Goal: Transaction & Acquisition: Purchase product/service

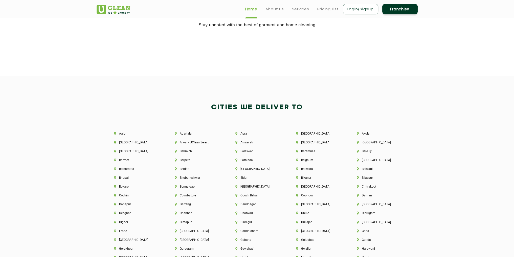
scroll to position [1213, 0]
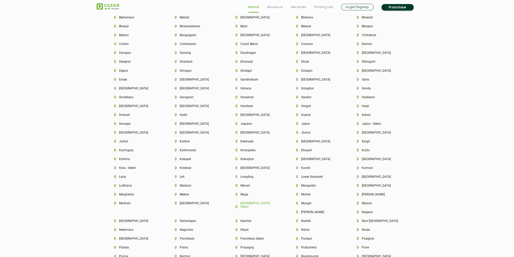
click at [244, 205] on li "[GEOGRAPHIC_DATA] - Select" at bounding box center [256, 204] width 43 height 7
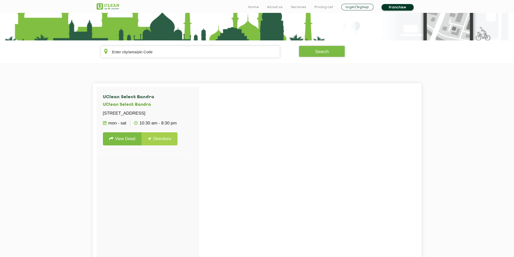
scroll to position [101, 0]
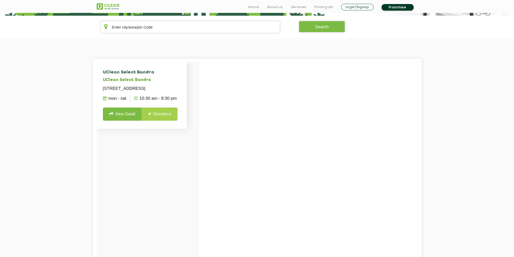
click at [138, 121] on link "View Detail" at bounding box center [122, 114] width 39 height 13
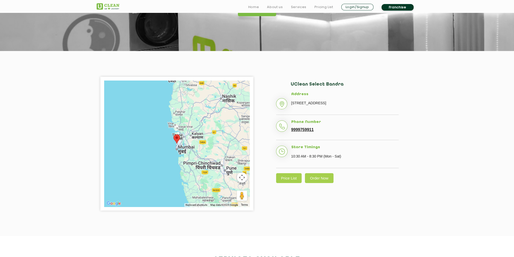
scroll to position [76, 0]
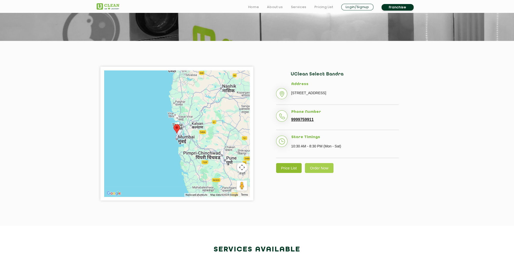
click at [296, 173] on link "Price List" at bounding box center [289, 168] width 26 height 10
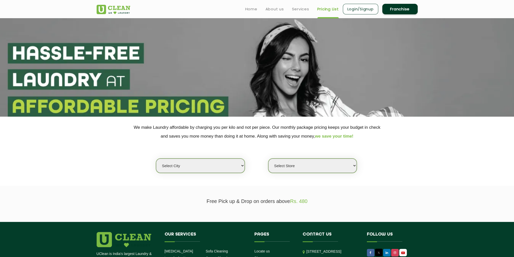
click at [183, 165] on select "Select city [GEOGRAPHIC_DATA] [GEOGRAPHIC_DATA] [GEOGRAPHIC_DATA] [GEOGRAPHIC_D…" at bounding box center [200, 166] width 88 height 14
select select "149"
click at [156, 159] on select "Select city [GEOGRAPHIC_DATA] [GEOGRAPHIC_DATA] [GEOGRAPHIC_DATA] [GEOGRAPHIC_D…" at bounding box center [200, 166] width 88 height 14
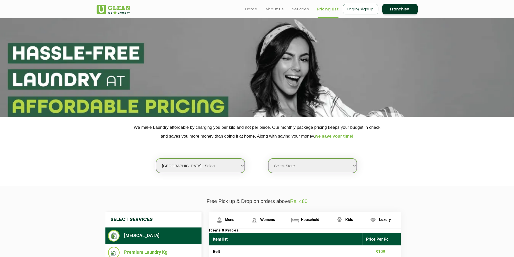
click at [295, 165] on select "Select Store UClean Select Bandra" at bounding box center [312, 166] width 88 height 14
select select "437"
click at [268, 159] on select "Select Store UClean Select Bandra" at bounding box center [312, 166] width 88 height 14
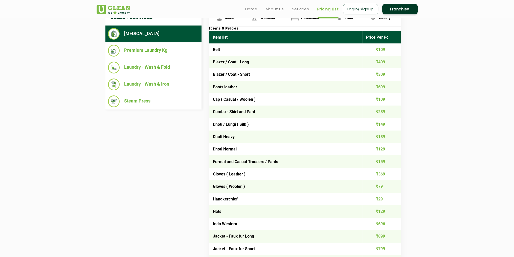
scroll to position [126, 0]
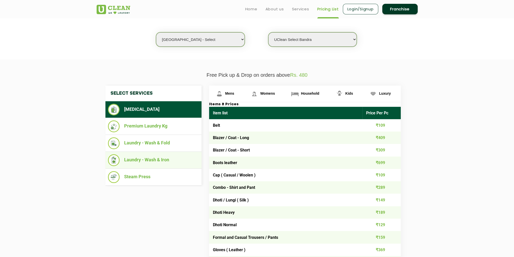
click at [151, 160] on li "Laundry - Wash & Iron" at bounding box center [153, 160] width 91 height 12
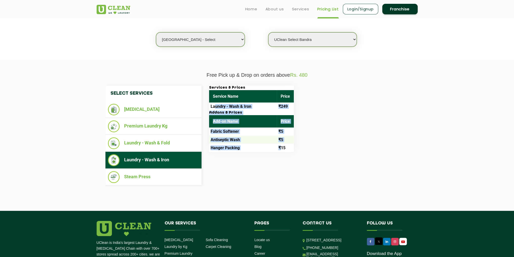
drag, startPoint x: 216, startPoint y: 107, endPoint x: 280, endPoint y: 148, distance: 76.8
click at [280, 148] on div "Services & Prices Service Name Price Laundry - Wash & Iron ₹249 Addons & Prices…" at bounding box center [251, 119] width 85 height 66
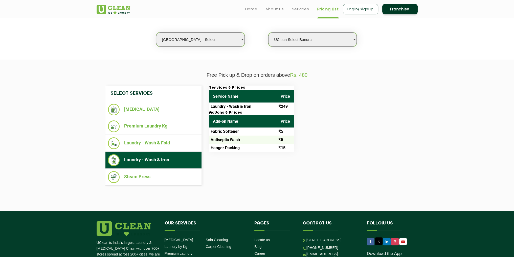
click at [338, 153] on div "Select Services [MEDICAL_DATA] Premium Laundry Kg Laundry - Wash & Fold Laundry…" at bounding box center [257, 136] width 311 height 100
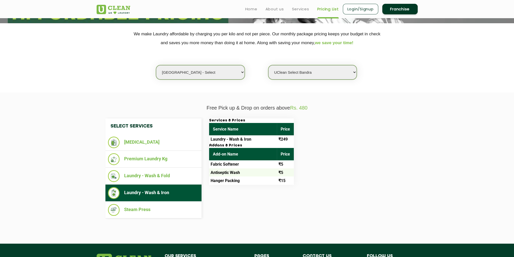
scroll to position [75, 0]
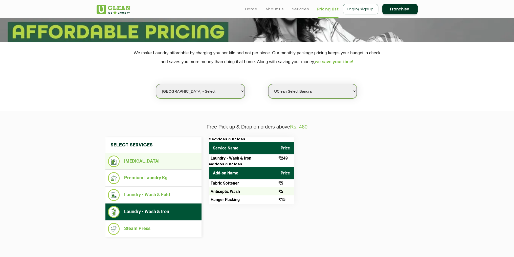
click at [139, 162] on li "[MEDICAL_DATA]" at bounding box center [153, 162] width 91 height 12
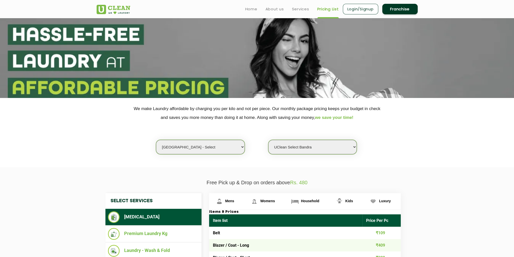
scroll to position [0, 0]
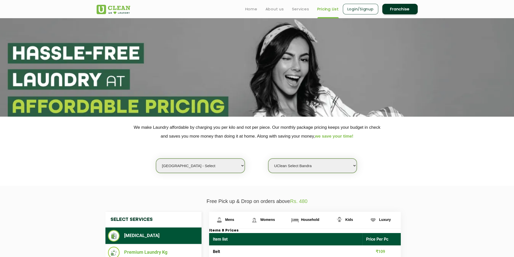
scroll to position [76, 0]
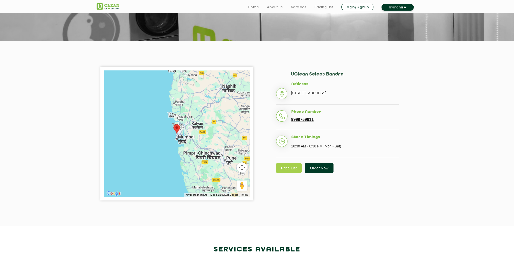
click at [324, 173] on link "Order Now" at bounding box center [319, 168] width 29 height 10
